Goal: Find contact information: Find contact information

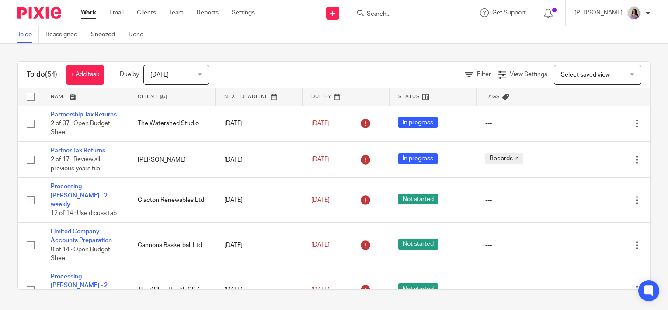
click at [413, 12] on input "Search" at bounding box center [405, 14] width 79 height 8
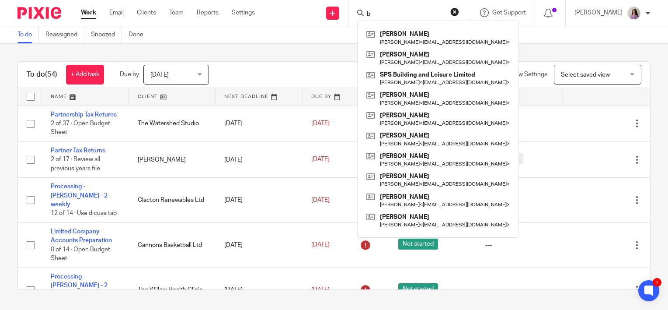
type input "b"
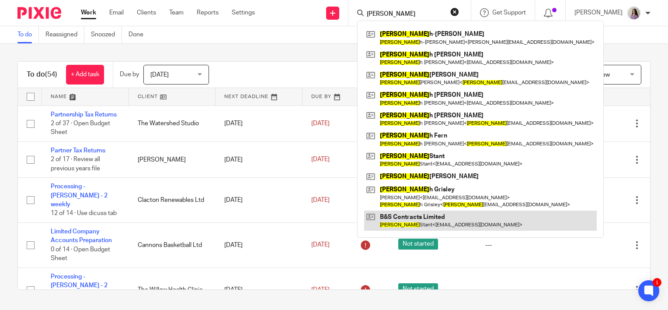
type input "sara"
click at [441, 224] on link at bounding box center [480, 220] width 233 height 20
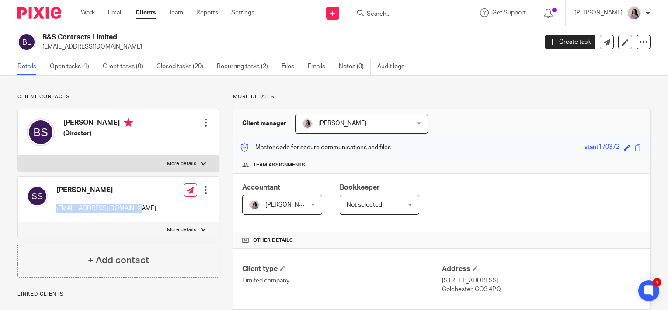
drag, startPoint x: 144, startPoint y: 208, endPoint x: 53, endPoint y: 208, distance: 90.6
click at [53, 208] on div "[PERSON_NAME] [EMAIL_ADDRESS][DOMAIN_NAME] Edit contact Create client from cont…" at bounding box center [118, 199] width 201 height 45
copy p "[EMAIL_ADDRESS][DOMAIN_NAME]"
